Goal: Information Seeking & Learning: Learn about a topic

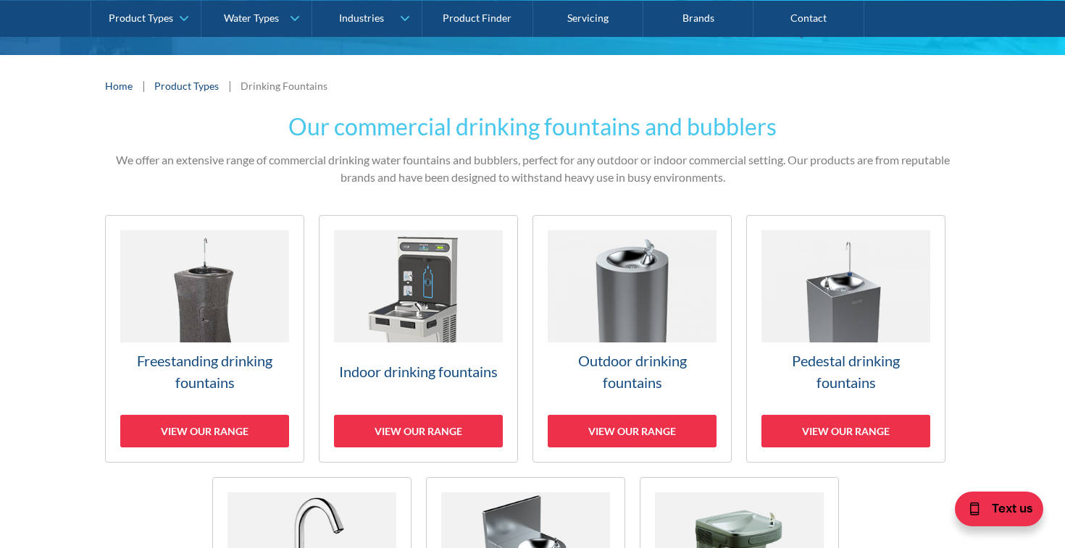
click at [647, 382] on h3 "Outdoor drinking fountains" at bounding box center [632, 371] width 169 height 43
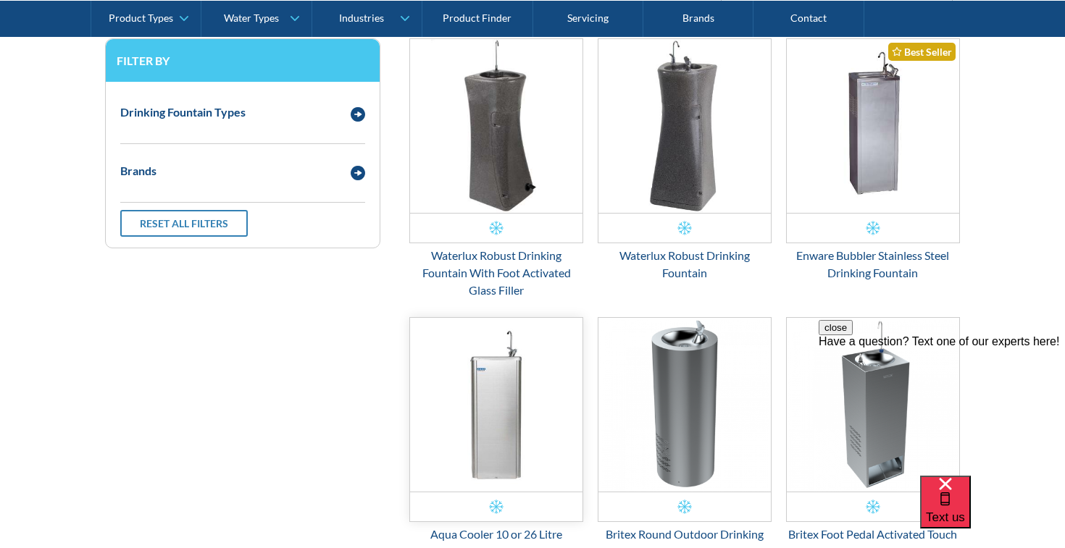
scroll to position [596, 0]
click at [890, 113] on img "Email Form 3" at bounding box center [873, 126] width 172 height 174
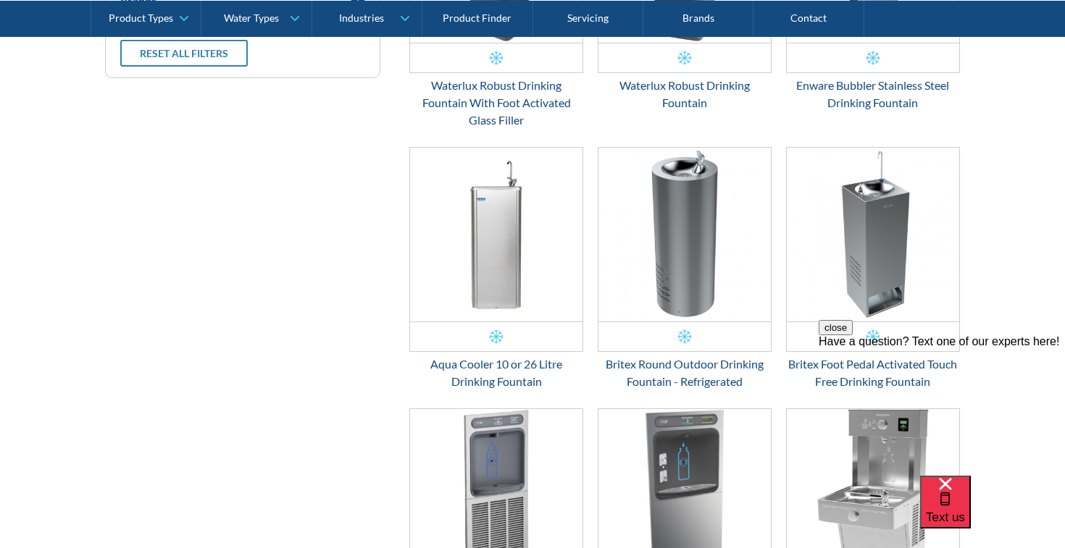
scroll to position [758, 0]
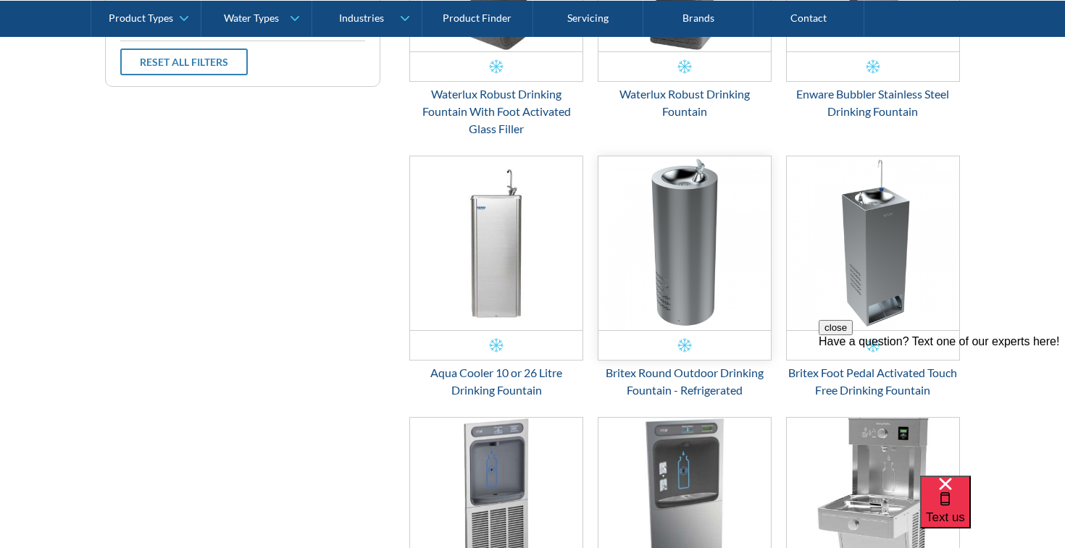
click at [700, 229] on img "Email Form 3" at bounding box center [684, 243] width 172 height 174
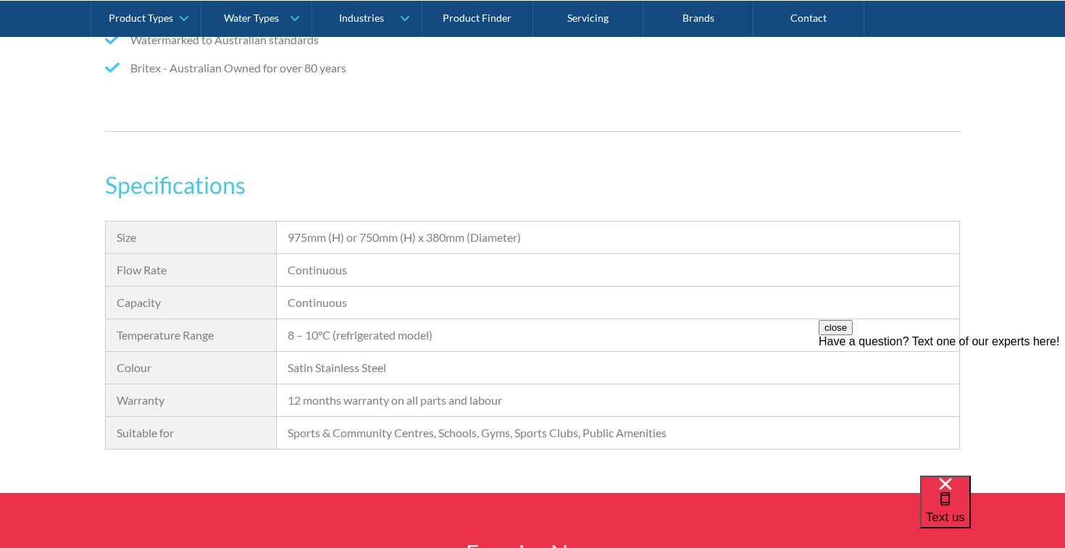
scroll to position [1229, 0]
